Goal: Information Seeking & Learning: Understand process/instructions

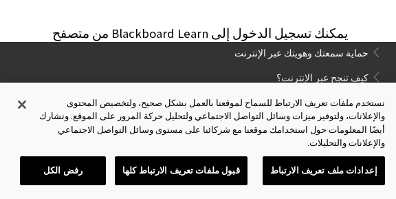
scroll to position [914, 0]
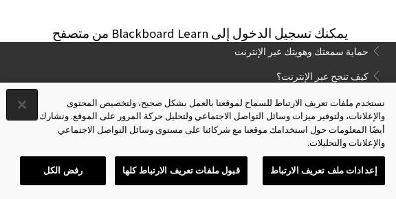
click at [19, 119] on button "إغلاق" at bounding box center [22, 104] width 30 height 30
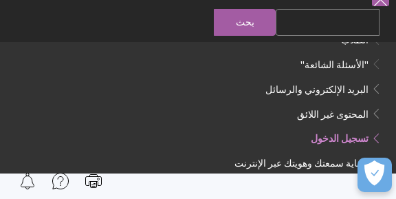
scroll to position [56, 0]
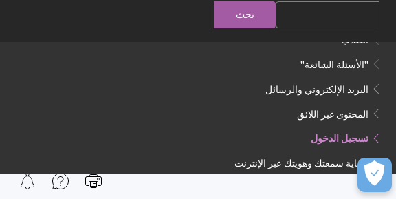
click at [393, 194] on div at bounding box center [198, 180] width 396 height 37
click at [169, 135] on span "تسجيل الدخول" at bounding box center [208, 139] width 348 height 20
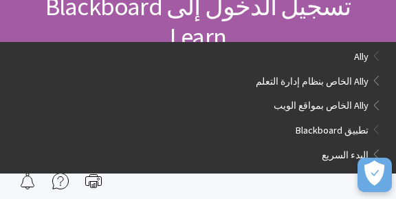
scroll to position [128, 0]
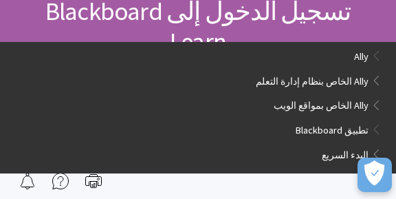
click at [308, 14] on span "تسجيل الدخول إلى Blackboard Learn" at bounding box center [197, 26] width 305 height 62
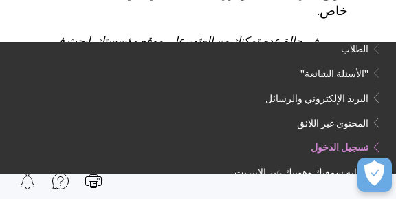
scroll to position [507, 0]
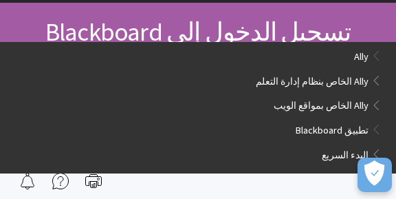
scroll to position [723, 0]
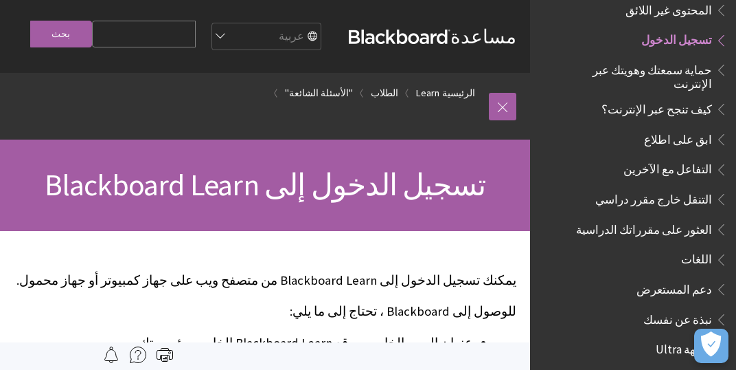
click at [682, 32] on span "تسجيل الدخول" at bounding box center [677, 38] width 71 height 19
click at [267, 198] on div "تسجيل الدخول إلى Blackboard Learn" at bounding box center [265, 184] width 530 height 91
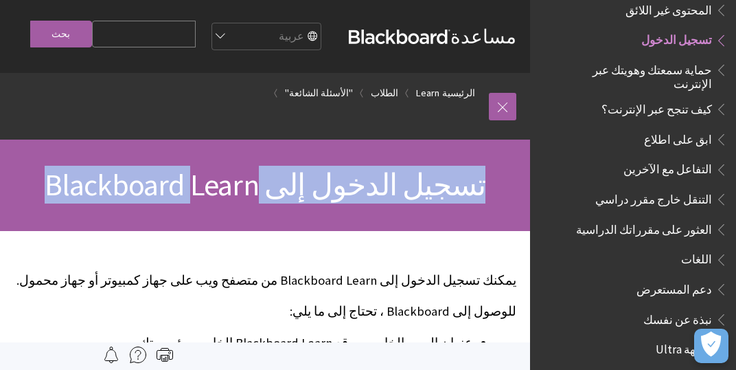
click at [331, 203] on span "تسجيل الدخول إلى Blackboard Learn" at bounding box center [266, 185] width 442 height 38
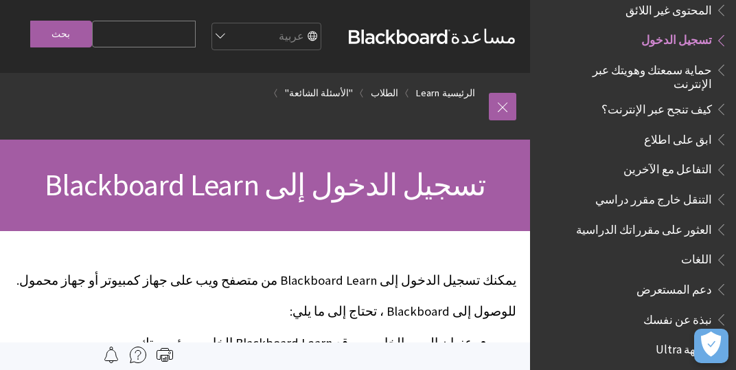
click at [354, 231] on div "تسجيل الدخول إلى Blackboard Learn" at bounding box center [265, 184] width 530 height 91
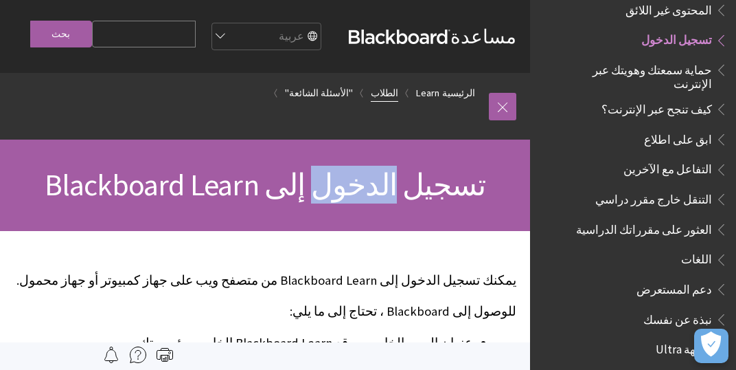
click at [396, 102] on link "الطلاب" at bounding box center [384, 92] width 27 height 17
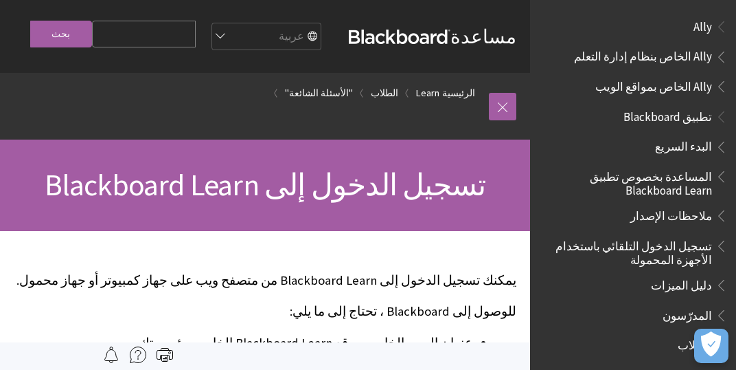
click at [670, 123] on span "تطبيق Blackboard" at bounding box center [668, 114] width 89 height 19
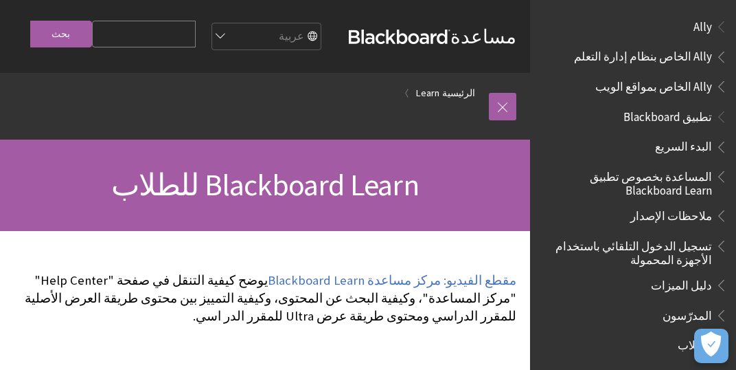
scroll to position [983, 0]
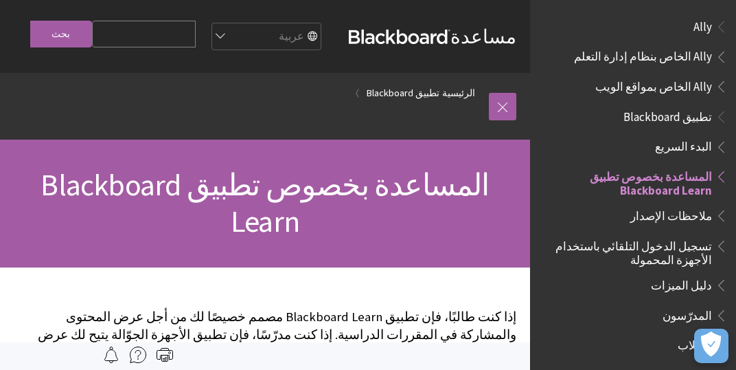
scroll to position [144, 0]
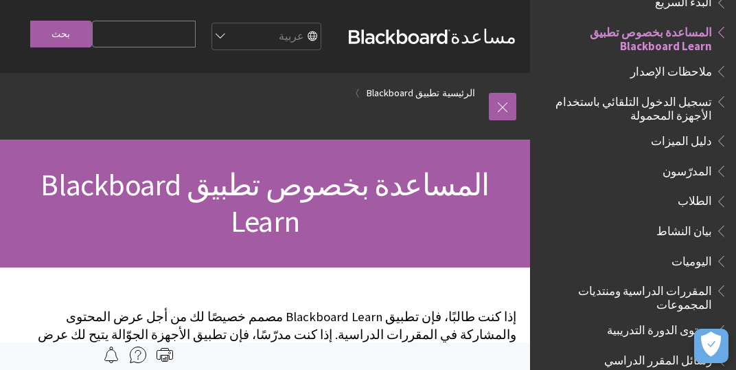
click at [196, 47] on input "Search Query" at bounding box center [144, 34] width 104 height 27
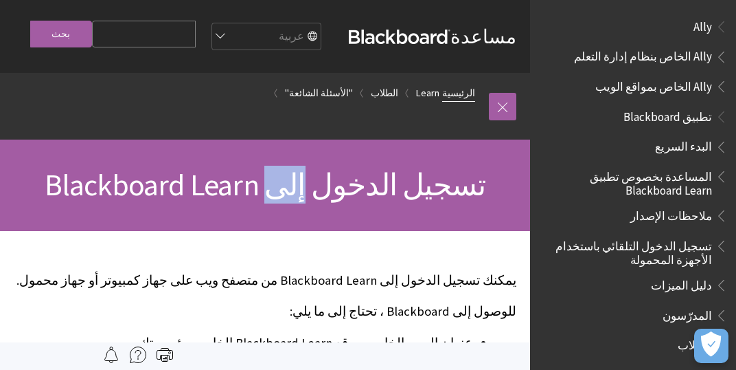
click at [461, 102] on link "الرئيسية" at bounding box center [458, 92] width 33 height 17
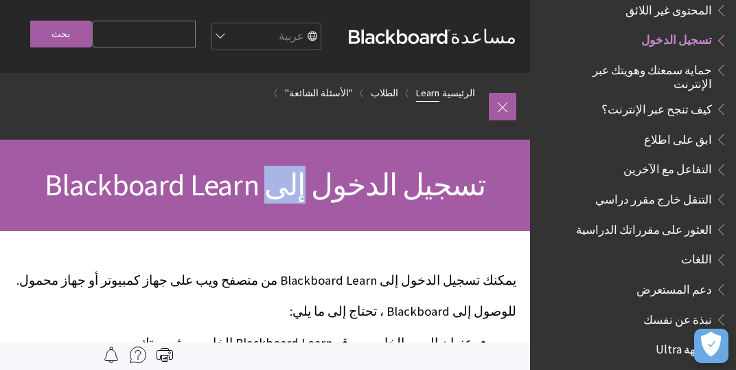
click at [440, 102] on link "Learn" at bounding box center [427, 92] width 23 height 17
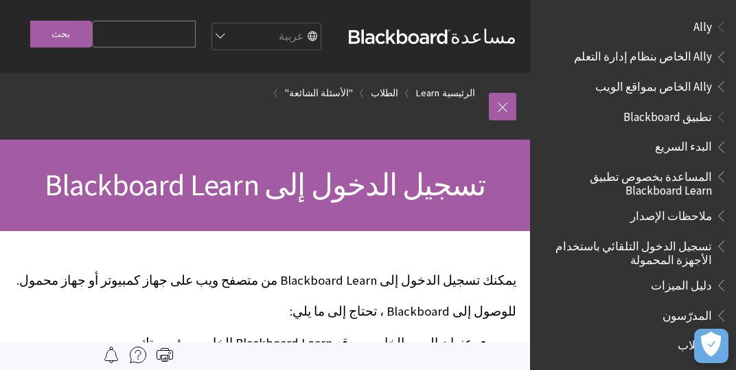
scroll to position [1103, 0]
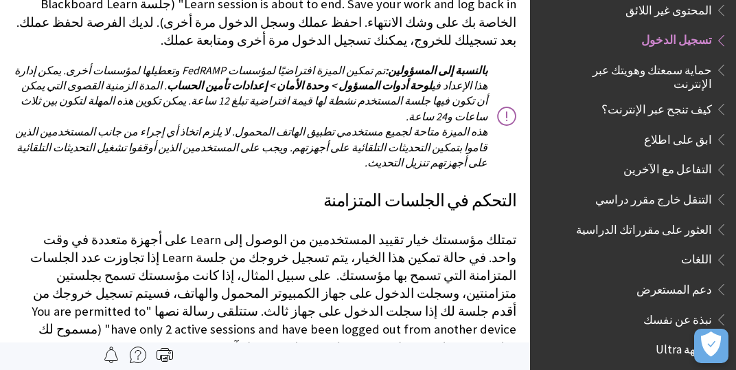
scroll to position [2532, 0]
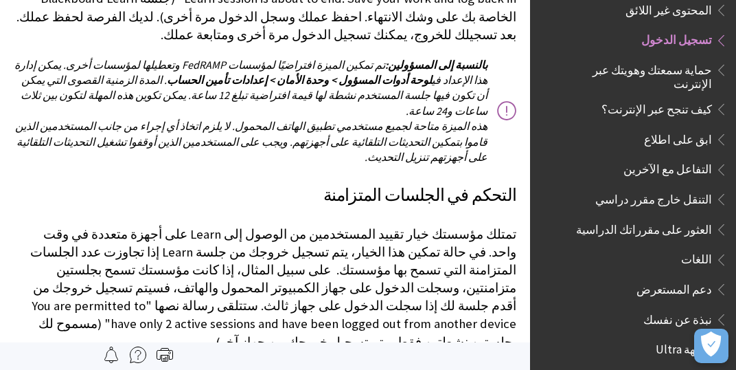
click at [675, 35] on span "تسجيل الدخول" at bounding box center [677, 38] width 71 height 19
click at [677, 35] on span "تسجيل الدخول" at bounding box center [677, 38] width 71 height 19
click at [695, 34] on span "تسجيل الدخول" at bounding box center [677, 38] width 71 height 19
